Goal: Information Seeking & Learning: Learn about a topic

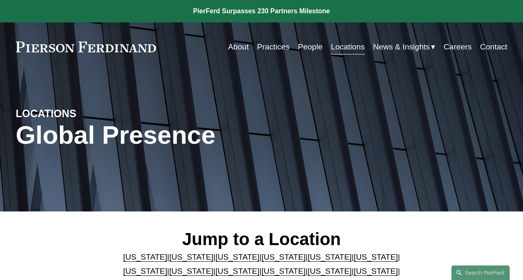
scroll to position [2996, 0]
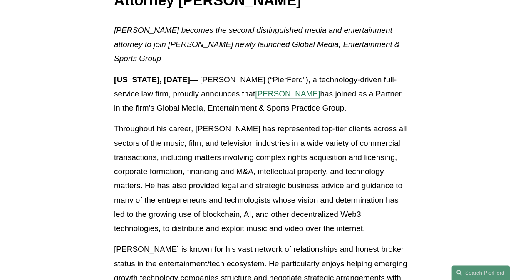
scroll to position [183, 0]
